Goal: Obtain resource: Download file/media

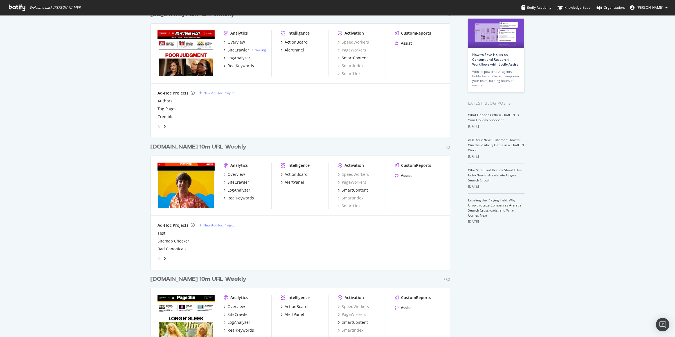
scroll to position [67, 0]
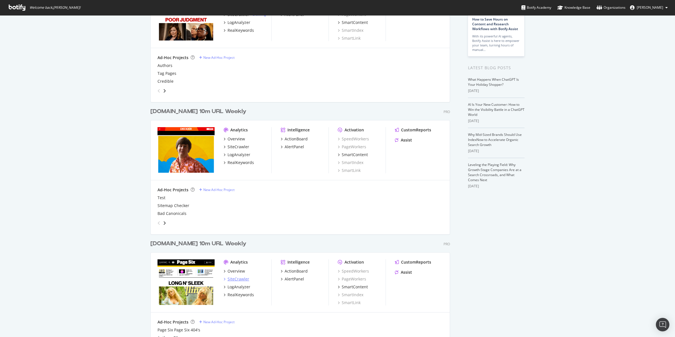
click at [243, 278] on div "SiteCrawler" at bounding box center [238, 279] width 22 height 6
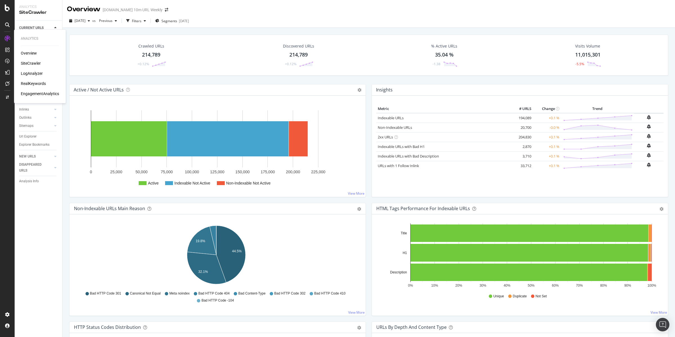
click at [30, 62] on div "SiteCrawler" at bounding box center [31, 63] width 20 height 6
click at [32, 137] on div "Url Explorer" at bounding box center [27, 137] width 17 height 6
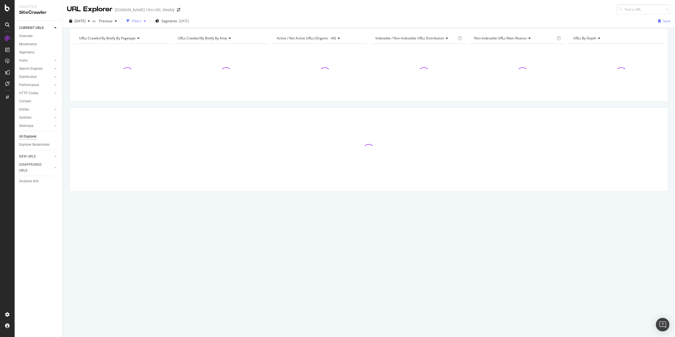
click at [141, 22] on div "Filters" at bounding box center [137, 21] width 10 height 5
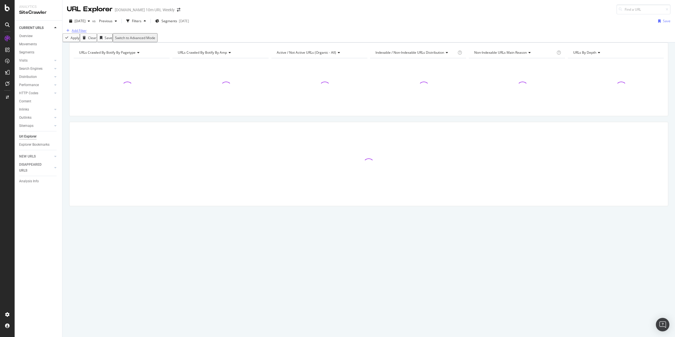
click at [84, 33] on div "Add Filter" at bounding box center [79, 30] width 15 height 5
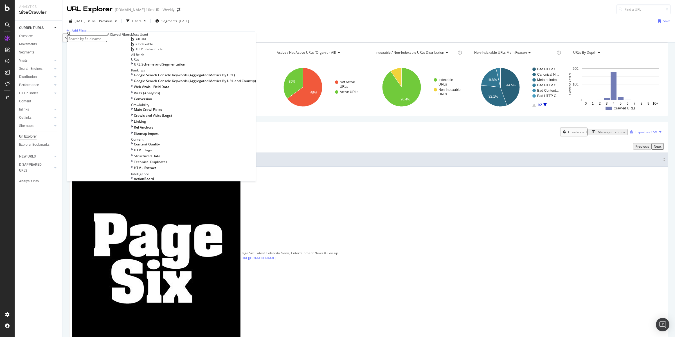
click at [134, 41] on span "Full URL" at bounding box center [140, 39] width 12 height 5
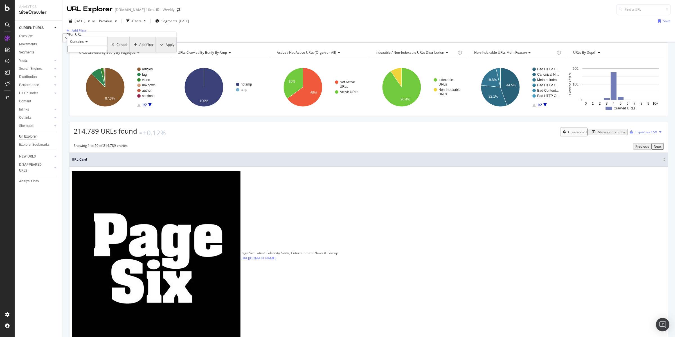
click at [91, 52] on input "text" at bounding box center [87, 49] width 40 height 6
type input "/author/"
click at [165, 49] on div "Apply" at bounding box center [169, 46] width 9 height 5
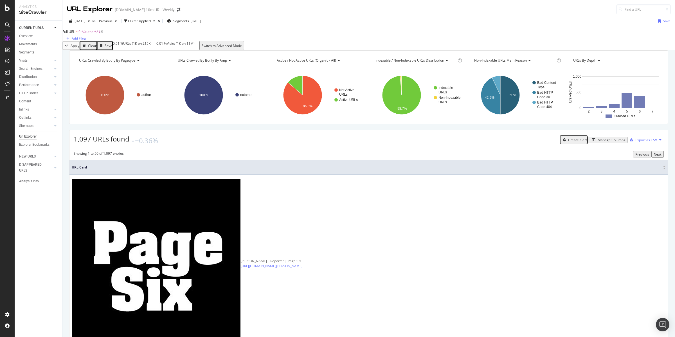
click at [87, 36] on div "Add Filter" at bounding box center [79, 38] width 15 height 5
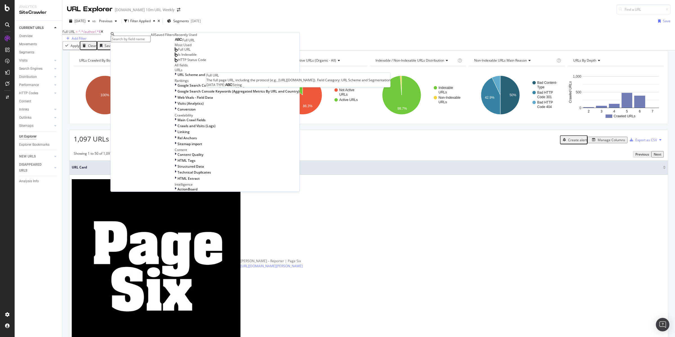
click at [182, 42] on span "Full URL" at bounding box center [188, 40] width 12 height 5
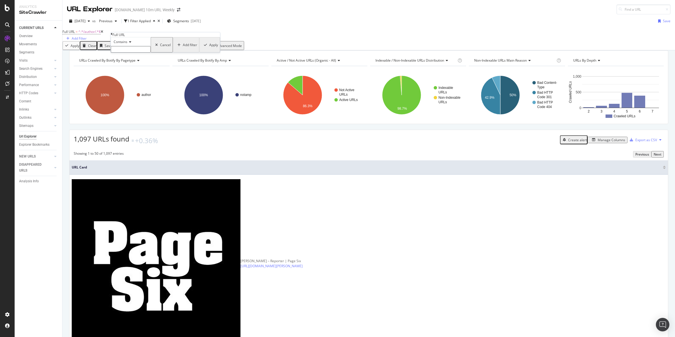
click at [131, 44] on icon at bounding box center [129, 41] width 4 height 3
click at [127, 75] on span "Ends with" at bounding box center [119, 72] width 15 height 5
click at [138, 53] on input "text" at bounding box center [131, 49] width 40 height 6
type input "nyp/"
click at [209, 49] on div "Apply" at bounding box center [213, 46] width 9 height 5
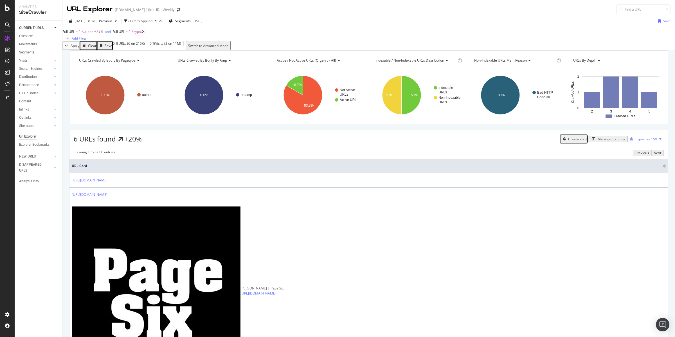
click at [644, 141] on div "Export as CSV" at bounding box center [646, 139] width 22 height 5
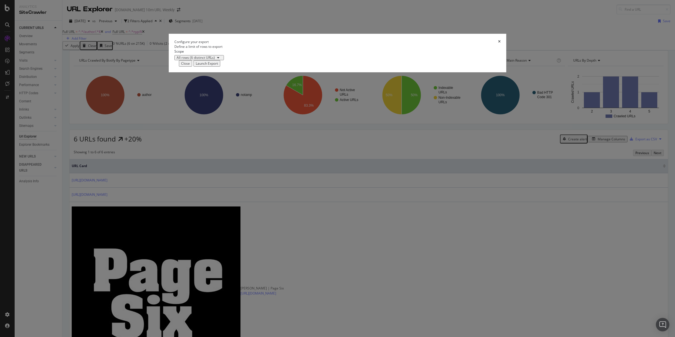
click at [218, 66] on div "Launch Export" at bounding box center [207, 63] width 22 height 5
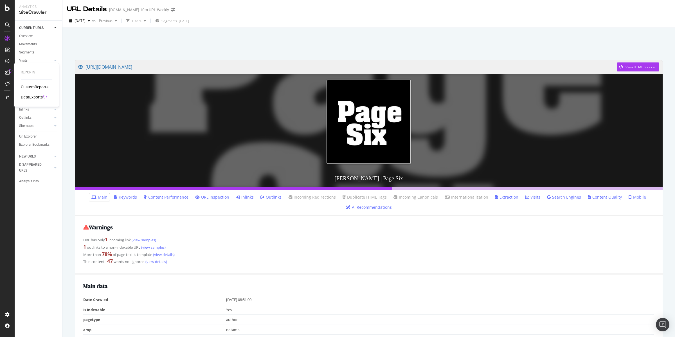
click at [29, 97] on div "DataExports" at bounding box center [32, 97] width 22 height 6
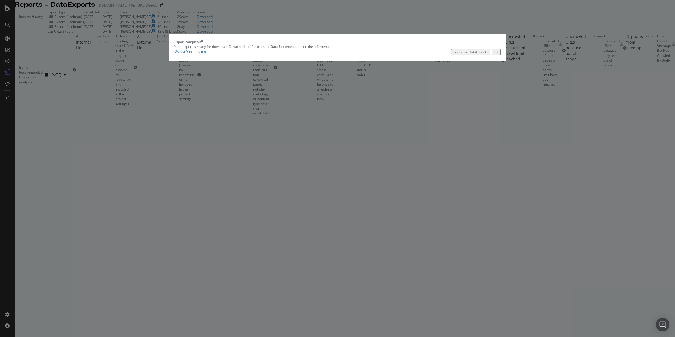
click at [453, 55] on div "Go to the DataExports" at bounding box center [470, 52] width 35 height 5
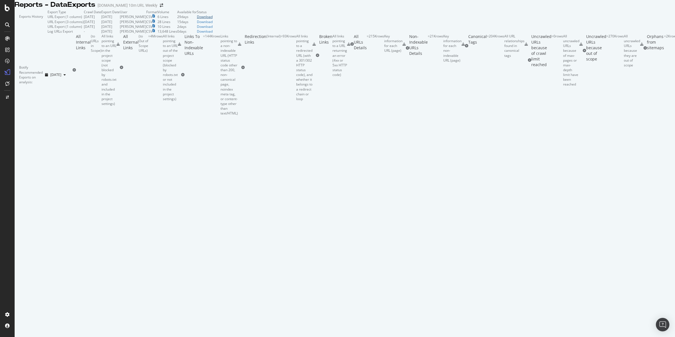
click at [213, 19] on div "Download" at bounding box center [205, 16] width 16 height 5
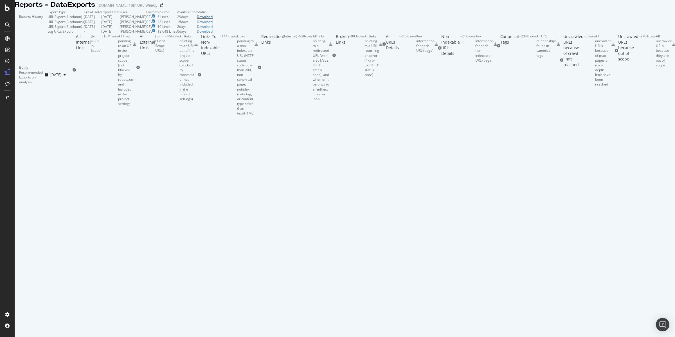
click at [213, 19] on div "Download" at bounding box center [205, 16] width 16 height 5
